Goal: Task Accomplishment & Management: Manage account settings

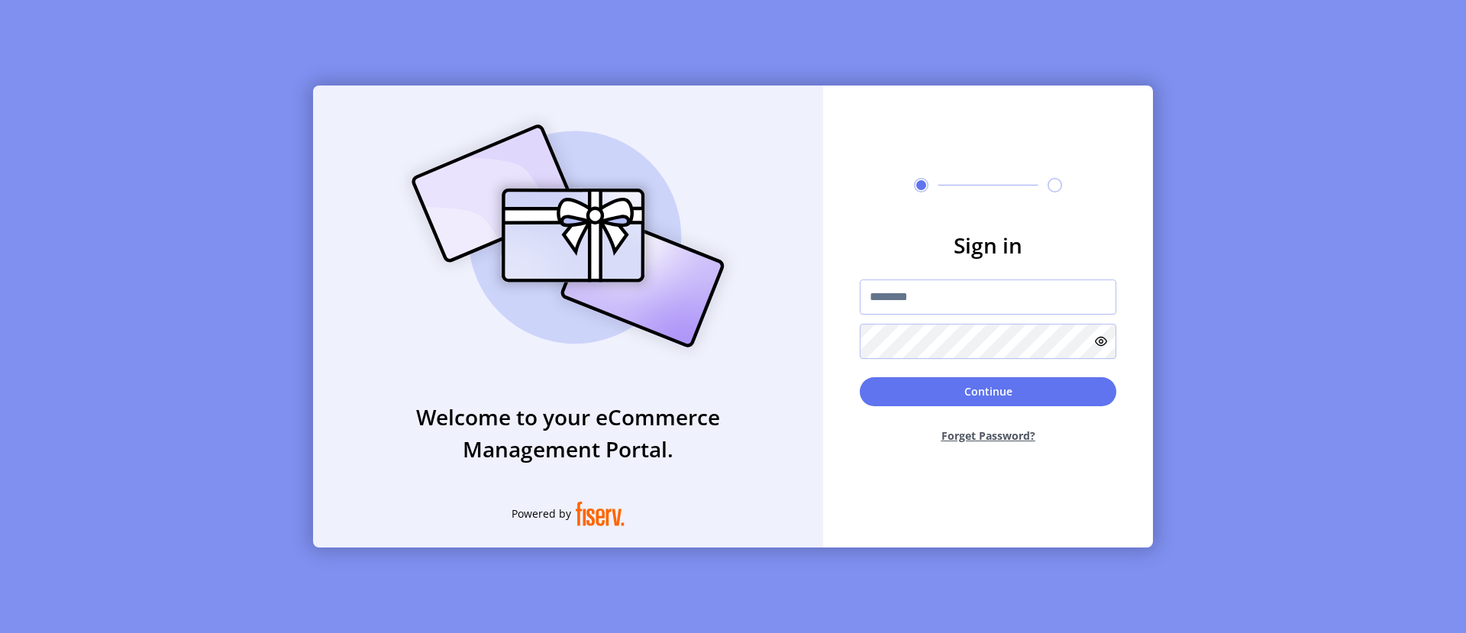
click at [988, 296] on input "text" at bounding box center [988, 297] width 257 height 35
type input "**********"
click at [988, 391] on button "Continue" at bounding box center [988, 391] width 257 height 29
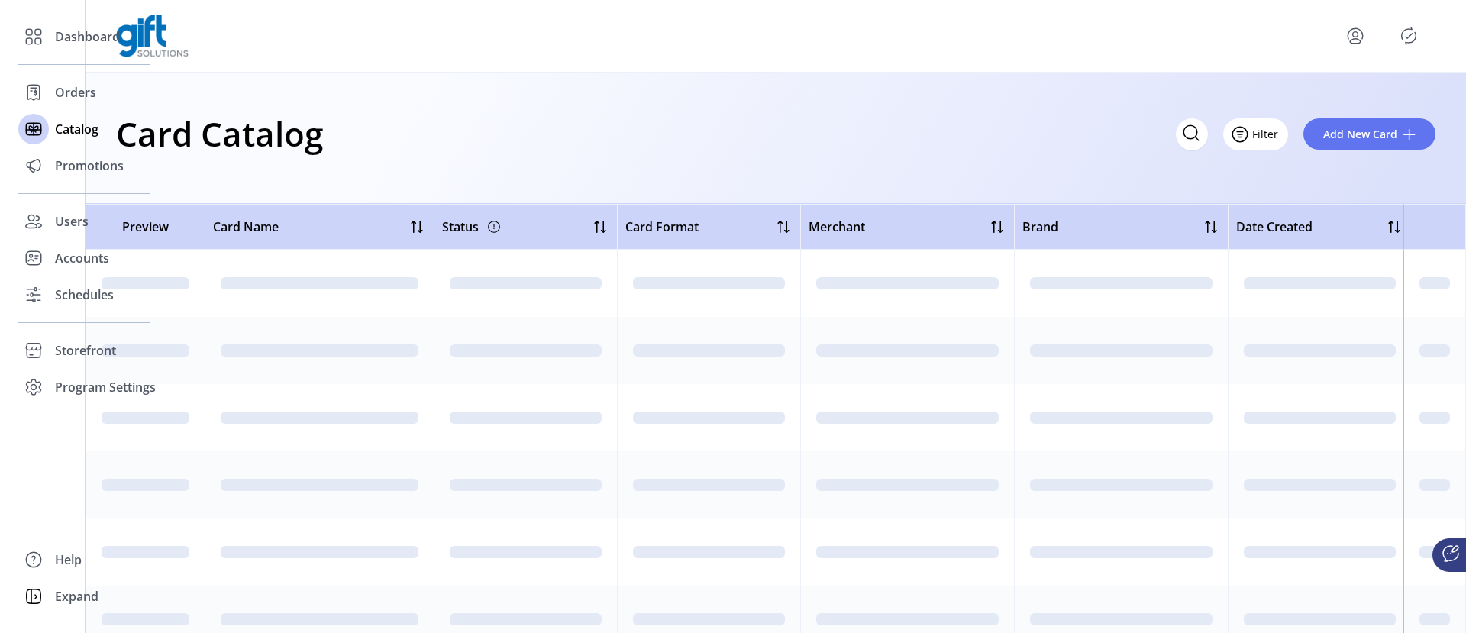
click at [1243, 134] on icon "Filter Button" at bounding box center [1240, 134] width 5 height 0
